Goal: Information Seeking & Learning: Learn about a topic

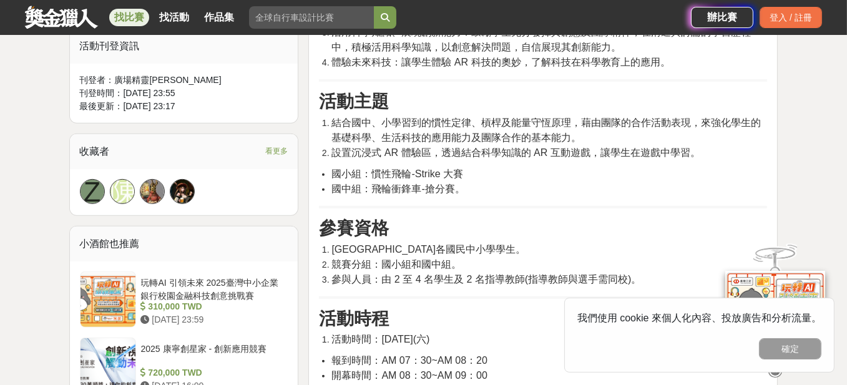
scroll to position [811, 0]
click at [378, 190] on span "國中組：飛輪衝鋒車-搶分賽。" at bounding box center [397, 188] width 133 height 11
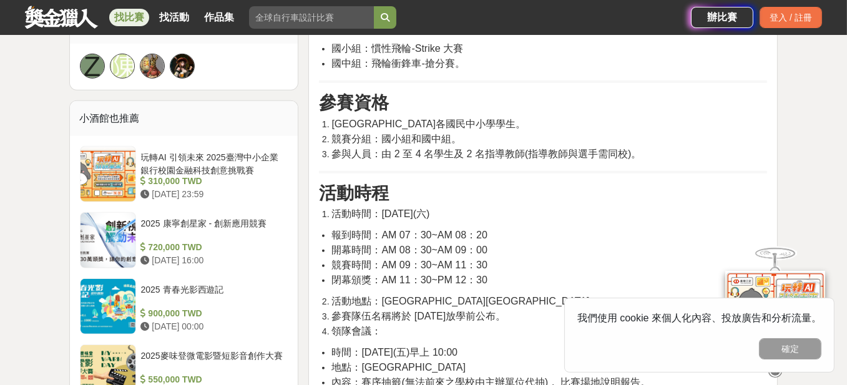
scroll to position [998, 0]
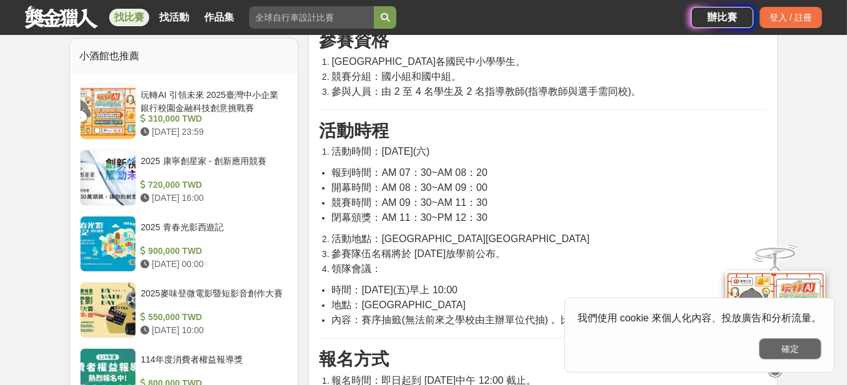
click at [794, 346] on button "確定" at bounding box center [790, 348] width 62 height 21
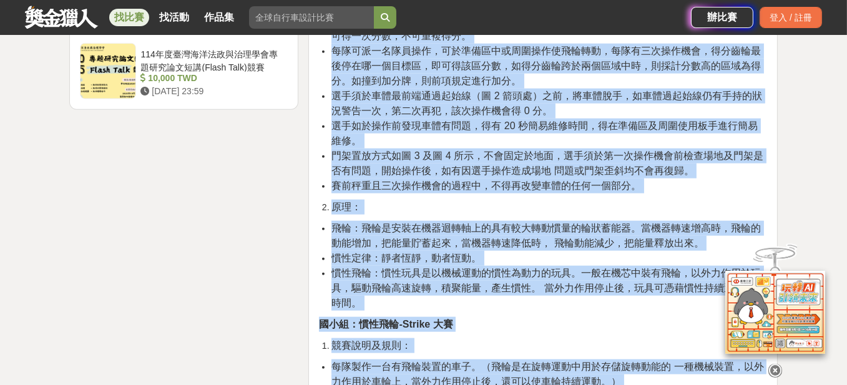
scroll to position [1817, 0]
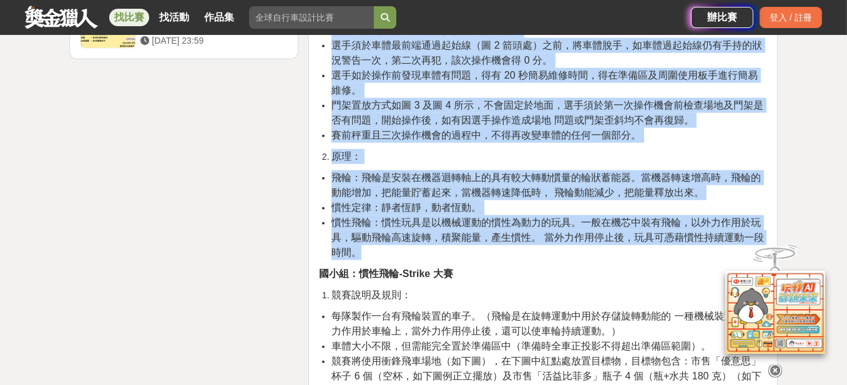
drag, startPoint x: 319, startPoint y: 49, endPoint x: 684, endPoint y: 243, distance: 414.2
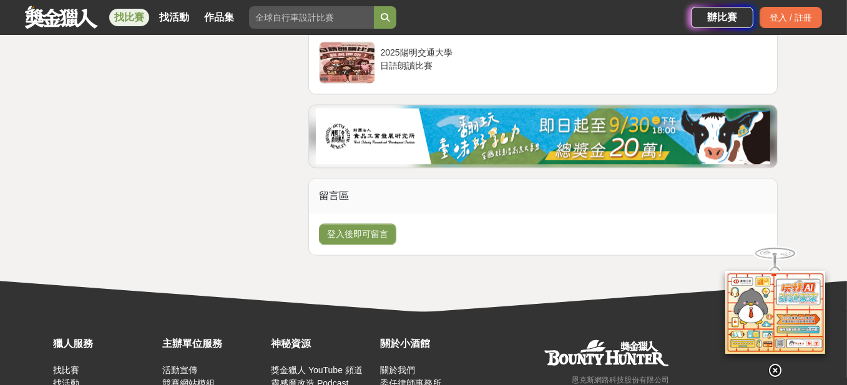
scroll to position [3244, 0]
